Goal: Find specific page/section: Find specific page/section

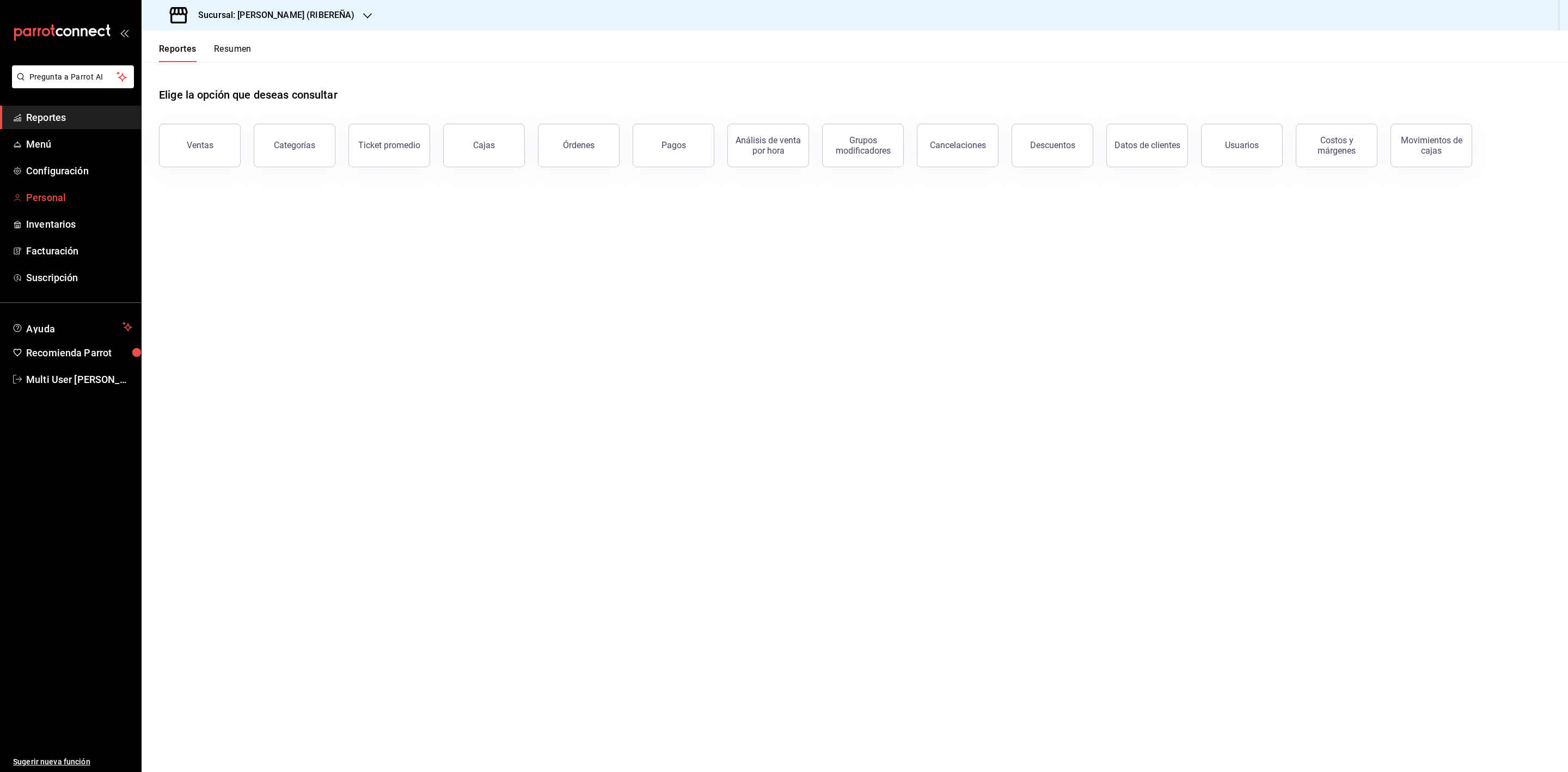
click at [74, 193] on span "Personal" at bounding box center [79, 198] width 106 height 15
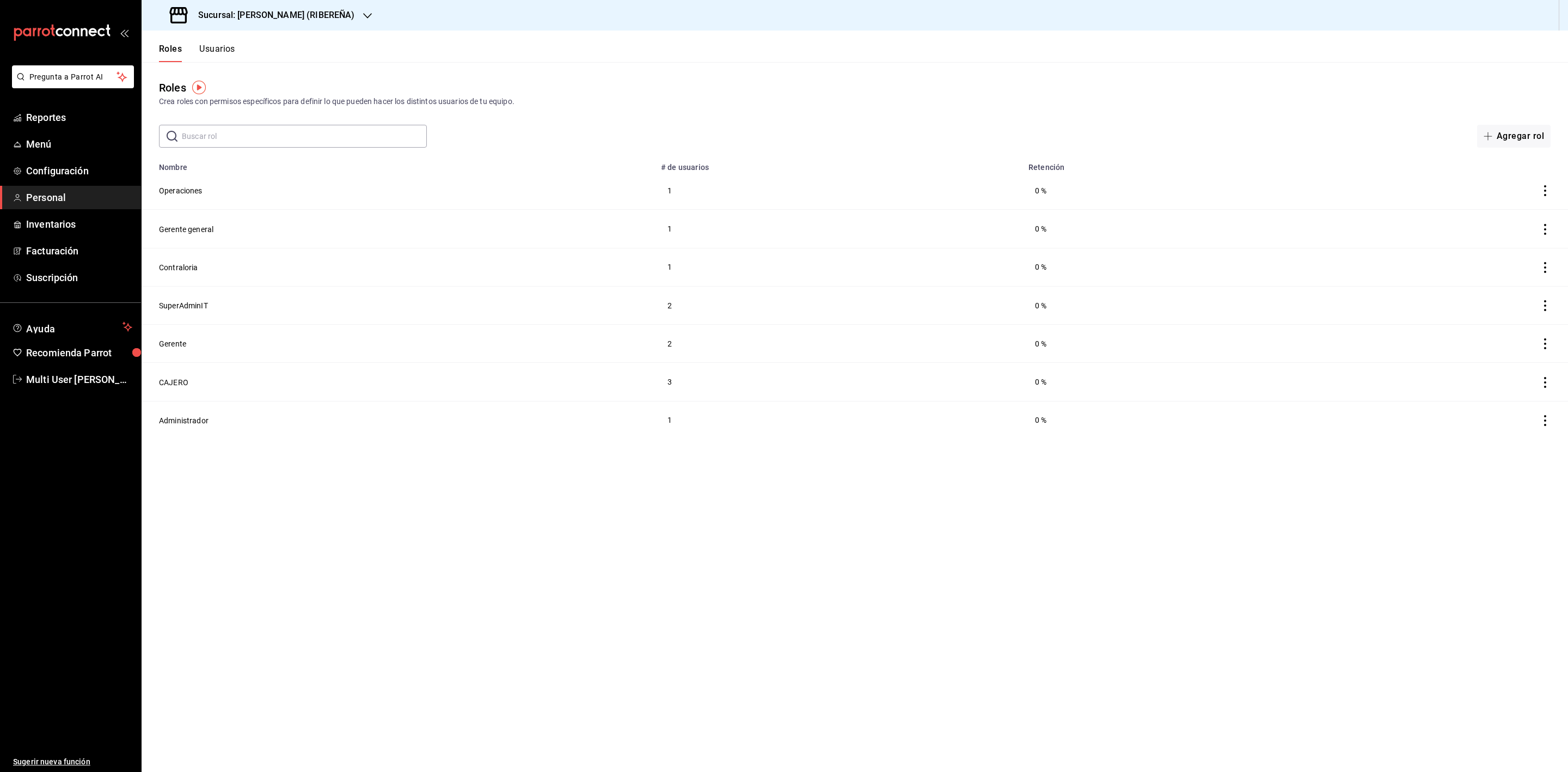
click at [218, 37] on div "Roles Usuarios" at bounding box center [188, 46] width 94 height 31
click at [218, 42] on div "Roles Usuarios" at bounding box center [188, 46] width 94 height 31
click at [219, 46] on button "Usuarios" at bounding box center [217, 53] width 36 height 18
